Goal: Task Accomplishment & Management: Complete application form

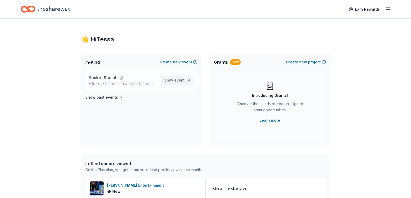
click at [181, 82] on span "event" at bounding box center [179, 80] width 10 height 4
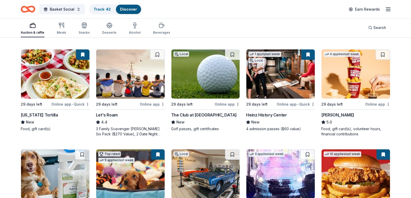
scroll to position [156, 0]
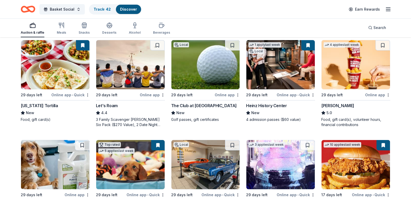
click at [204, 109] on div "The Club at Twin Lakes" at bounding box center [204, 106] width 66 height 6
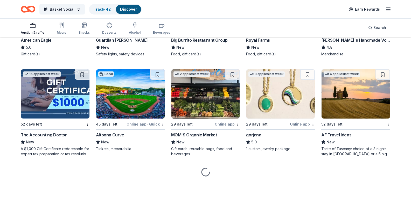
scroll to position [708, 0]
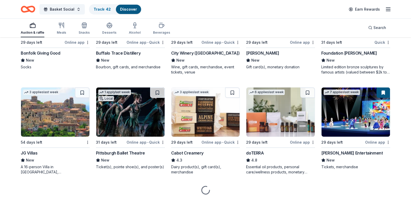
scroll to position [1057, 0]
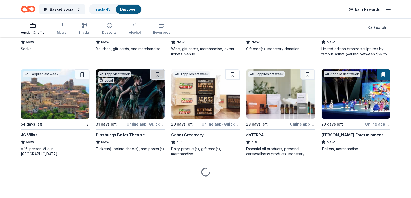
scroll to position [1109, 0]
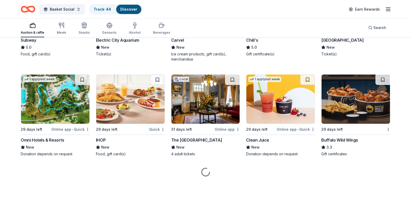
scroll to position [3002, 0]
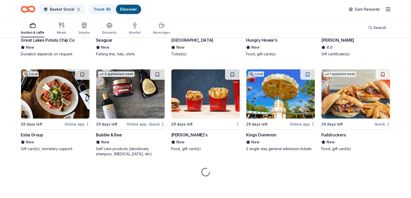
scroll to position [3443, 0]
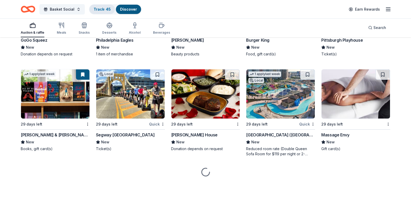
click at [98, 9] on link "Track · 45" at bounding box center [102, 9] width 17 height 4
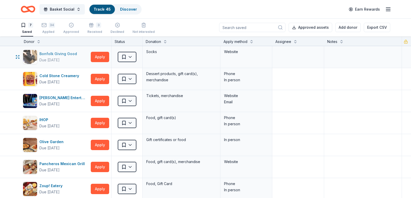
click at [48, 52] on div "Bonfolk Giving Good" at bounding box center [59, 54] width 40 height 6
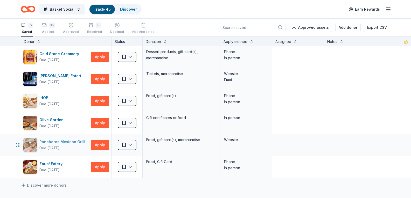
click at [51, 140] on div "Pancheros Mexican Grill" at bounding box center [62, 142] width 47 height 6
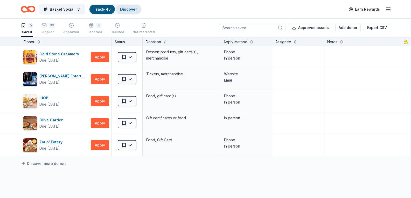
click at [137, 8] on div "Discover" at bounding box center [128, 9] width 25 height 9
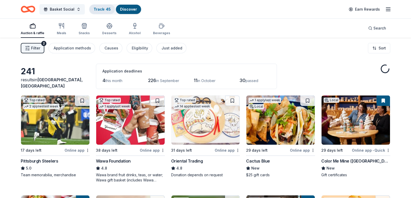
click at [102, 5] on div "Track · 45" at bounding box center [101, 9] width 25 height 9
click at [102, 6] on div "Track · 45" at bounding box center [101, 9] width 25 height 9
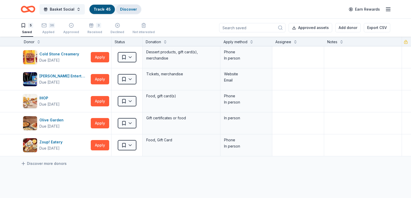
scroll to position [0, 0]
click at [91, 26] on icon "button" at bounding box center [91, 25] width 5 height 5
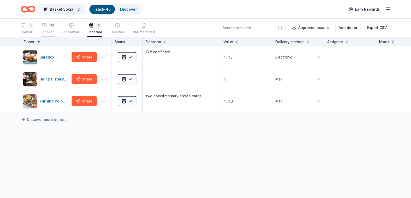
click at [51, 24] on div "36" at bounding box center [52, 25] width 6 height 5
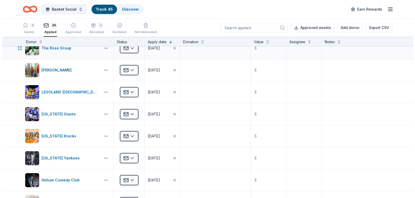
scroll to position [441, 0]
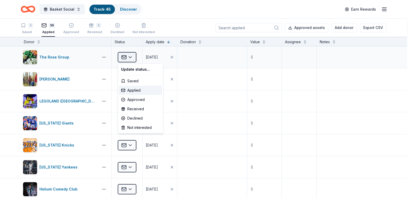
click at [130, 54] on html "Basket Social Track · 45 Discover Earn Rewards 5 Saved 36 Applied Approved 3 Re…" at bounding box center [205, 99] width 411 height 198
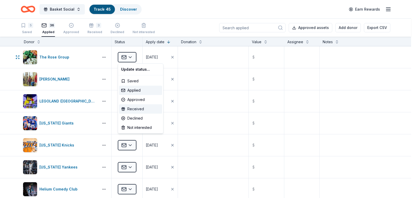
click at [135, 111] on div "Received" at bounding box center [140, 109] width 43 height 9
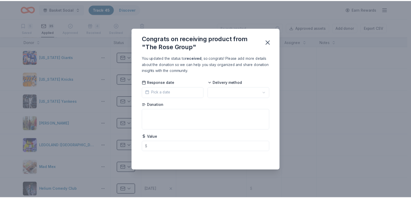
scroll to position [331, 0]
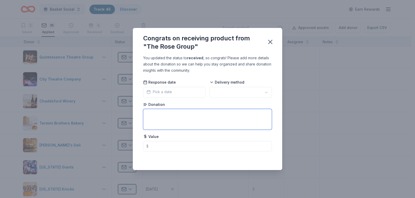
click at [162, 117] on textarea at bounding box center [207, 119] width 129 height 21
type textarea "Applebees gift certificate"
click at [167, 142] on div "Value $" at bounding box center [207, 143] width 129 height 18
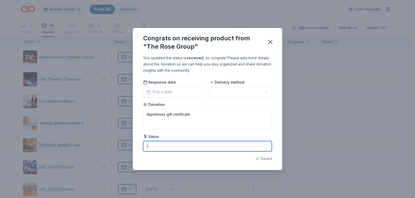
click at [166, 145] on input "text" at bounding box center [207, 146] width 129 height 10
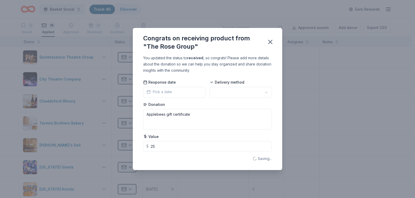
type input "25.00"
click at [172, 90] on button "Pick a date" at bounding box center [174, 92] width 62 height 11
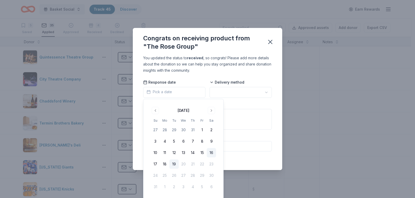
click at [212, 152] on button "16" at bounding box center [211, 152] width 9 height 9
click at [241, 91] on html "Basket Social Track · 45 Discover Earn Rewards 5 Saved 35 Applied Approved 4 Re…" at bounding box center [207, 99] width 415 height 198
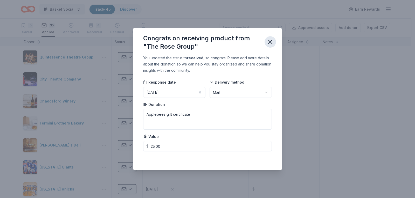
click at [272, 39] on icon "button" at bounding box center [270, 41] width 7 height 7
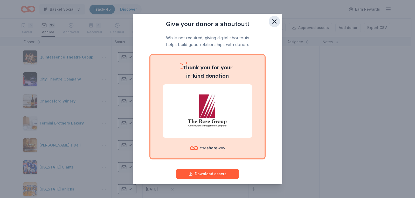
click at [271, 20] on icon "button" at bounding box center [274, 21] width 7 height 7
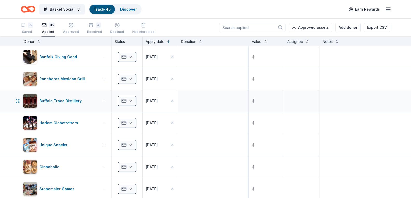
scroll to position [0, 0]
click at [30, 26] on div "5" at bounding box center [30, 25] width 5 height 5
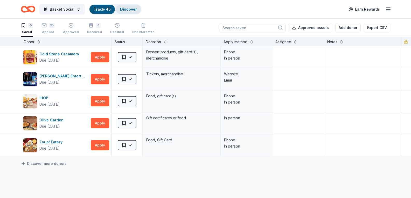
click at [135, 6] on div "Discover" at bounding box center [128, 9] width 25 height 9
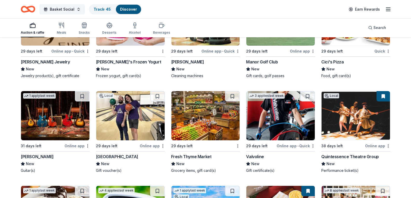
scroll to position [2256, 0]
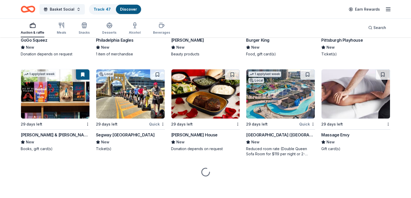
scroll to position [3475, 0]
drag, startPoint x: 1, startPoint y: 60, endPoint x: 27, endPoint y: 59, distance: 25.4
drag, startPoint x: 154, startPoint y: 59, endPoint x: 163, endPoint y: 61, distance: 9.4
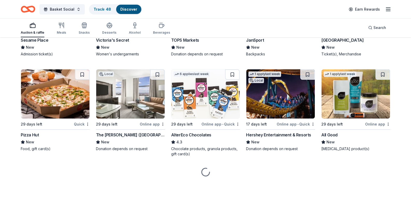
scroll to position [3872, 0]
click at [105, 8] on link "Track · 48" at bounding box center [102, 9] width 17 height 4
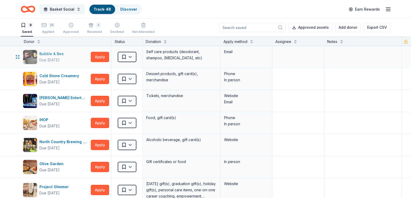
click at [53, 56] on div "Bubble & Bee" at bounding box center [52, 54] width 26 height 6
click at [101, 57] on button "Apply" at bounding box center [100, 57] width 18 height 10
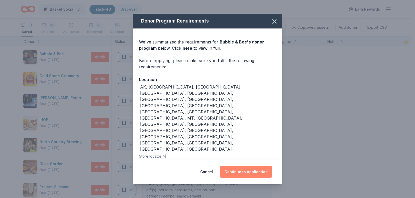
click at [258, 166] on button "Continue to application" at bounding box center [246, 172] width 52 height 12
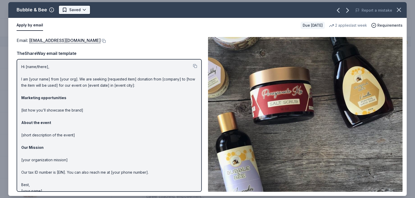
click at [80, 11] on html "Basket Social Track · 48 Discover Earn Rewards 8 Saved 35 Applied Approved 4 Re…" at bounding box center [207, 99] width 415 height 198
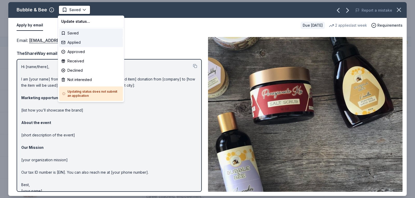
click at [77, 41] on div "Applied" at bounding box center [91, 42] width 64 height 9
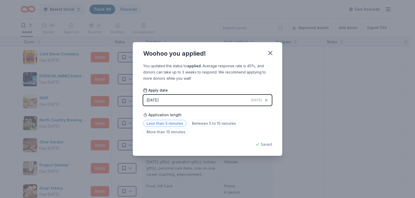
click at [178, 126] on span "Less than 5 minutes" at bounding box center [164, 123] width 43 height 7
click at [272, 50] on icon "button" at bounding box center [270, 53] width 7 height 7
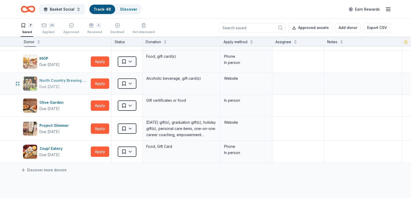
scroll to position [52, 0]
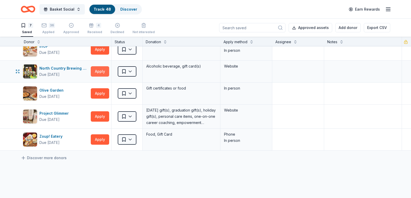
click at [101, 70] on button "Apply" at bounding box center [100, 71] width 18 height 10
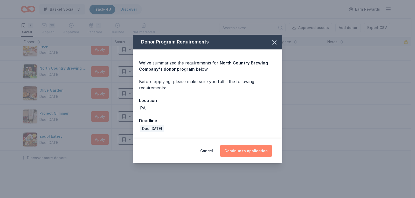
click at [243, 148] on button "Continue to application" at bounding box center [246, 151] width 52 height 12
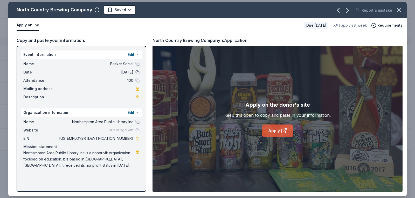
click at [278, 131] on link "Apply" at bounding box center [277, 131] width 31 height 12
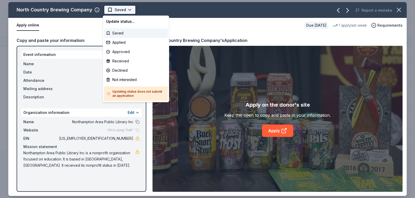
click at [124, 9] on html "Basket Social Track · 48 Discover Earn Rewards 7 Saved 36 Applied Approved 4 Re…" at bounding box center [207, 99] width 415 height 198
click at [125, 42] on div "Applied" at bounding box center [136, 42] width 64 height 9
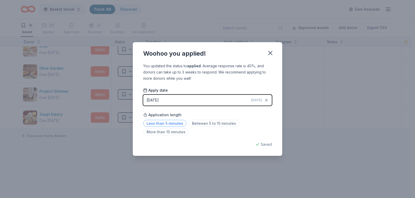
click at [168, 126] on span "Less than 5 minutes" at bounding box center [164, 123] width 43 height 7
click at [268, 50] on icon "button" at bounding box center [270, 53] width 7 height 7
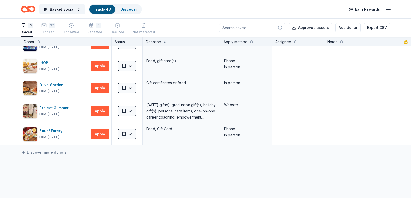
scroll to position [0, 0]
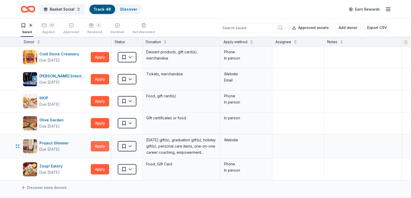
click at [95, 144] on button "Apply" at bounding box center [100, 146] width 18 height 10
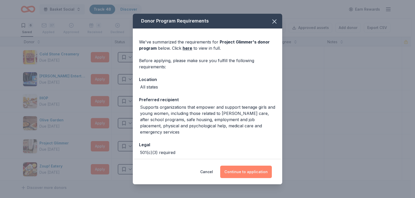
click at [248, 174] on button "Continue to application" at bounding box center [246, 172] width 52 height 12
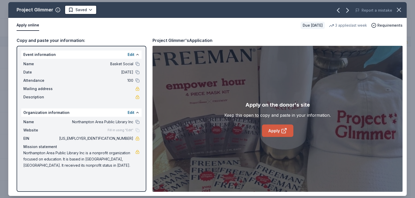
click at [272, 128] on link "Apply" at bounding box center [277, 131] width 31 height 12
click at [113, 138] on span "[US_EMPLOYER_IDENTIFICATION_NUMBER]" at bounding box center [95, 139] width 75 height 6
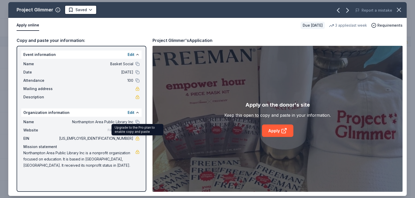
click at [136, 139] on link at bounding box center [137, 139] width 4 height 4
drag, startPoint x: 133, startPoint y: 139, endPoint x: 117, endPoint y: 137, distance: 16.2
click at [114, 137] on div "EIN 23-1660197" at bounding box center [81, 139] width 116 height 6
drag, startPoint x: 117, startPoint y: 138, endPoint x: 225, endPoint y: 158, distance: 109.7
click at [225, 158] on div "Apply on the donor's site Keep this open to copy and paste in your information.…" at bounding box center [277, 119] width 250 height 146
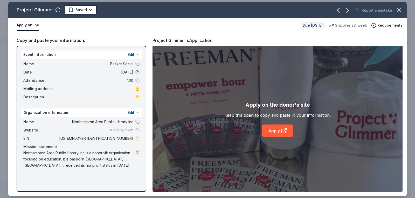
drag, startPoint x: 115, startPoint y: 141, endPoint x: 128, endPoint y: 135, distance: 14.1
click at [128, 135] on div "Name Northampton Area Public Library Inc Website Fill in using "Edit" EIN 23-16…" at bounding box center [81, 144] width 120 height 54
click at [72, 10] on html "Basket Social Track · 48 Discover Earn Rewards 6 Saved 37 Applied Approved 4 Re…" at bounding box center [207, 99] width 415 height 198
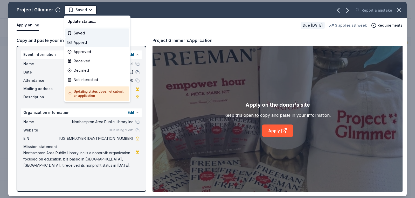
click at [83, 39] on div "Applied" at bounding box center [97, 42] width 64 height 9
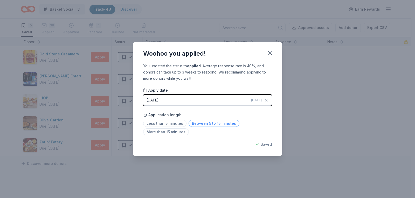
click at [196, 125] on span "Between 5 to 15 minutes" at bounding box center [214, 123] width 51 height 7
click at [271, 54] on icon "button" at bounding box center [270, 53] width 4 height 4
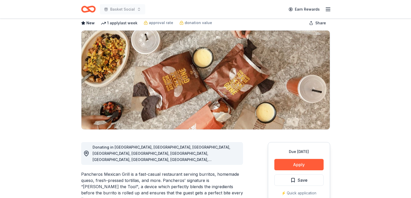
scroll to position [52, 0]
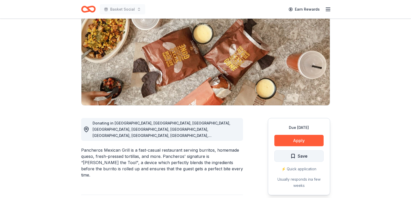
click at [302, 157] on span "Save" at bounding box center [303, 156] width 10 height 7
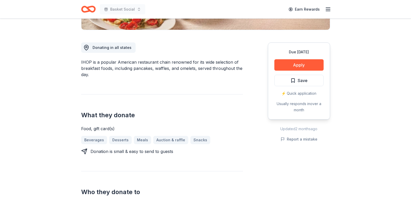
scroll to position [130, 0]
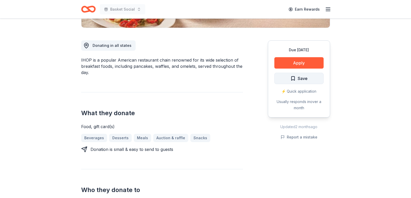
click at [294, 83] on button "Save" at bounding box center [298, 78] width 49 height 11
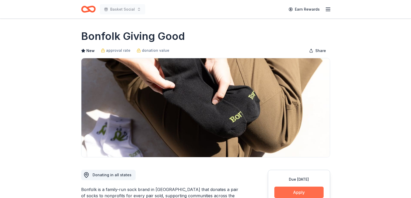
click at [290, 193] on button "Apply" at bounding box center [298, 192] width 49 height 11
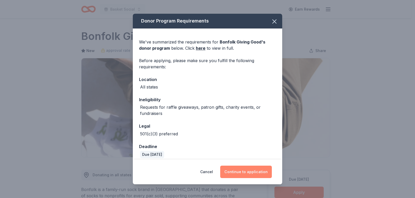
click at [244, 172] on button "Continue to application" at bounding box center [246, 172] width 52 height 12
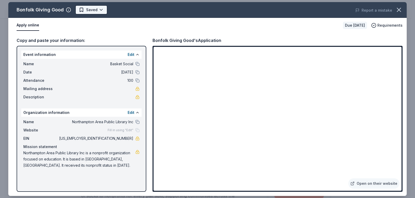
click at [90, 6] on html "Basket Social Earn Rewards Due in 29 days Share Bonfolk Giving Good New approva…" at bounding box center [207, 99] width 415 height 198
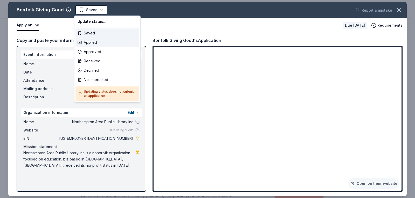
click at [104, 39] on div "Applied" at bounding box center [107, 42] width 64 height 9
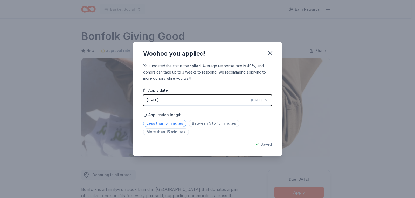
click at [167, 126] on span "Less than 5 minutes" at bounding box center [164, 123] width 43 height 7
click at [273, 55] on icon "button" at bounding box center [270, 53] width 7 height 7
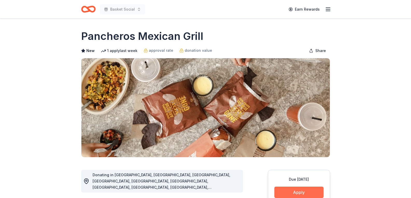
click at [312, 195] on button "Apply" at bounding box center [298, 192] width 49 height 11
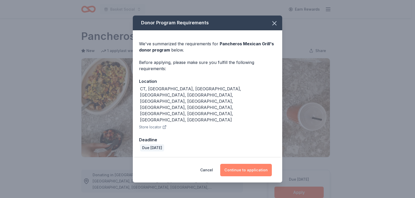
click at [246, 164] on button "Continue to application" at bounding box center [246, 170] width 52 height 12
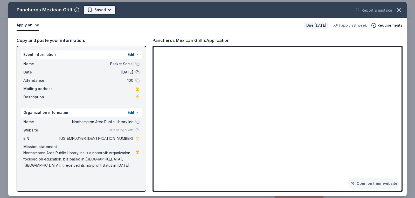
click at [99, 11] on html "Basket Social Earn Rewards Due [DATE] Share Pancheros Mexican Grill New 1 apply…" at bounding box center [207, 99] width 415 height 198
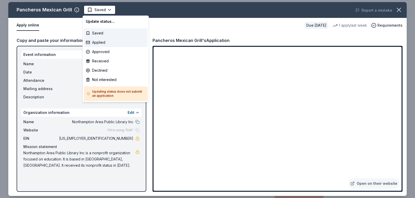
click at [102, 43] on div "Applied" at bounding box center [116, 42] width 64 height 9
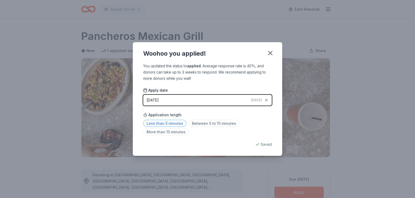
click at [155, 124] on span "Less than 5 minutes" at bounding box center [164, 123] width 43 height 7
click at [268, 58] on button "button" at bounding box center [270, 52] width 11 height 11
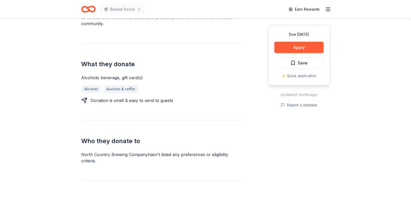
scroll to position [130, 0]
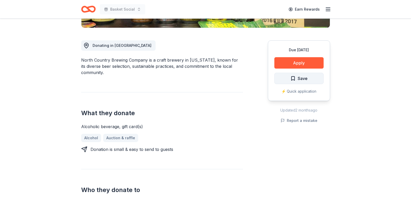
click at [297, 82] on button "Save" at bounding box center [298, 78] width 49 height 11
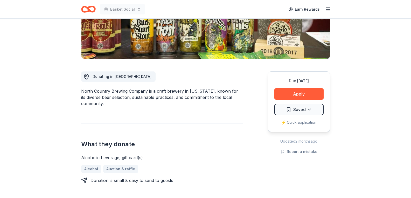
scroll to position [26, 0]
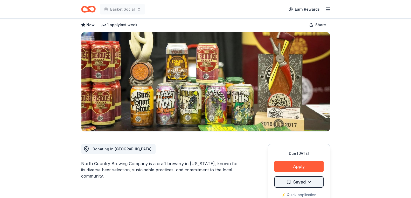
click at [299, 172] on html "Basket Social Earn Rewards Due in 29 days Share North Country Brewing Company N…" at bounding box center [205, 73] width 411 height 198
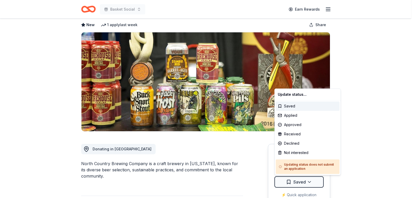
click at [396, 133] on html "Basket Social Earn Rewards Due in 29 days Share North Country Brewing Company N…" at bounding box center [207, 73] width 415 height 198
